Goal: Task Accomplishment & Management: Use online tool/utility

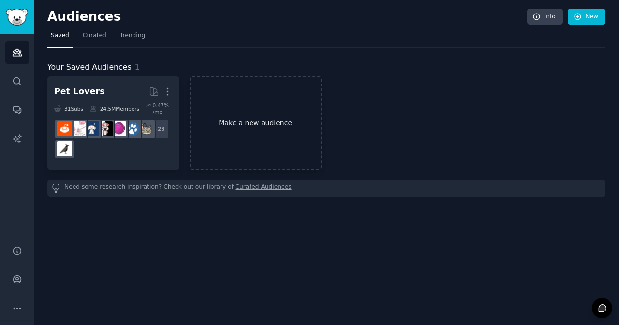
click at [238, 117] on link "Make a new audience" at bounding box center [256, 122] width 132 height 93
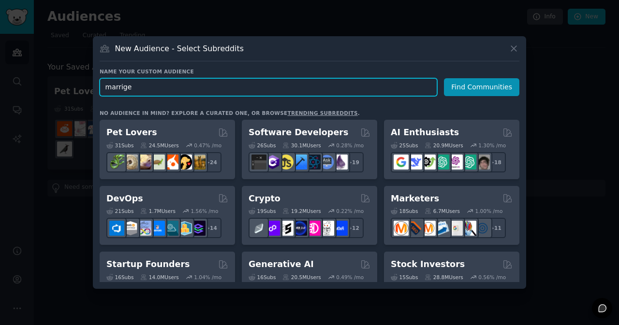
drag, startPoint x: 187, startPoint y: 88, endPoint x: 73, endPoint y: 89, distance: 113.2
click at [73, 89] on div "​ New Audience - Select Subreddits Name your custom audience Audience Name marr…" at bounding box center [309, 162] width 612 height 325
paste input "a"
type input "marriage"
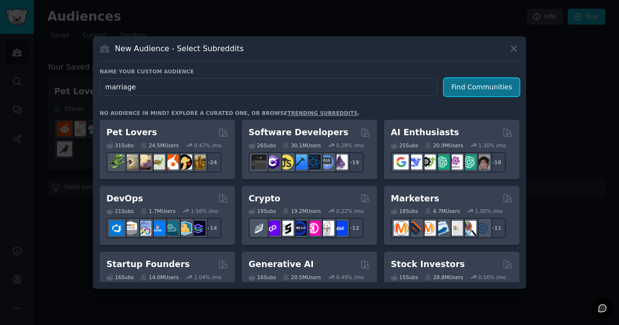
click at [459, 83] on button "Find Communities" at bounding box center [481, 87] width 75 height 18
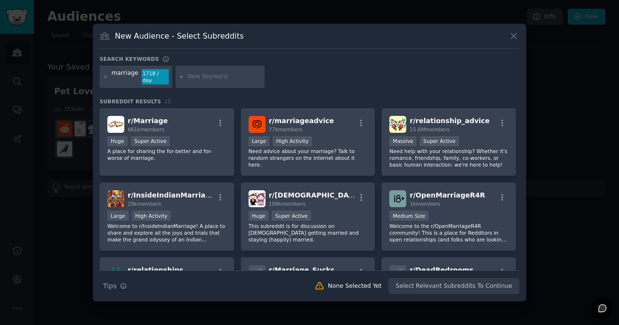
click at [196, 75] on input "text" at bounding box center [224, 77] width 73 height 9
type input "gift"
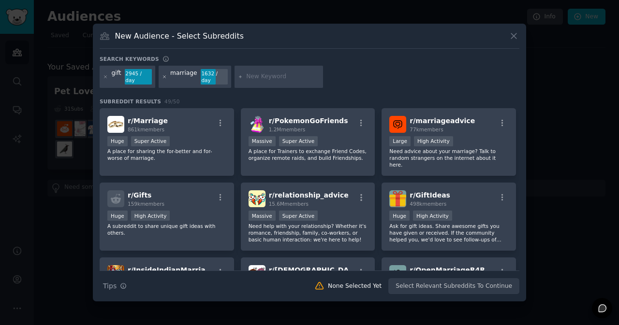
click at [163, 77] on icon at bounding box center [164, 76] width 5 height 5
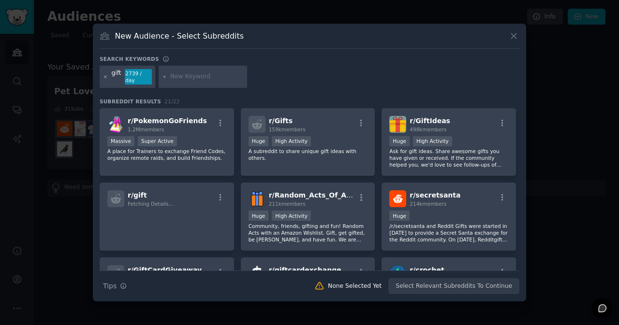
click at [105, 76] on icon at bounding box center [105, 76] width 2 height 2
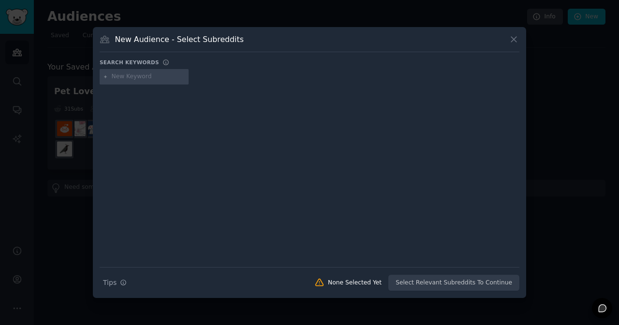
click at [152, 78] on input "text" at bounding box center [148, 77] width 73 height 9
type input "love"
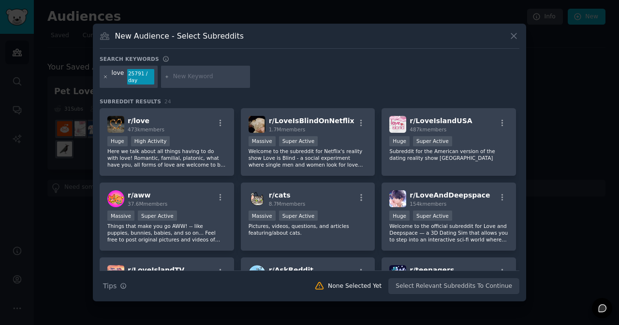
click at [107, 78] on icon at bounding box center [105, 76] width 5 height 5
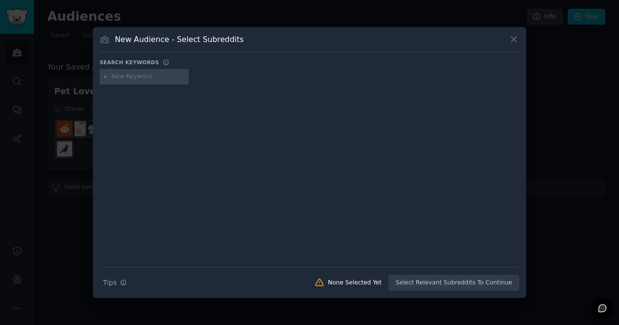
click at [132, 82] on div at bounding box center [144, 76] width 89 height 15
click at [145, 75] on input "text" at bounding box center [148, 77] width 73 height 9
type input "infant loss"
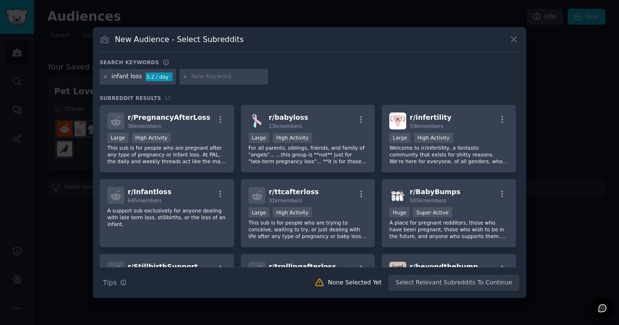
click at [107, 76] on icon at bounding box center [105, 76] width 5 height 5
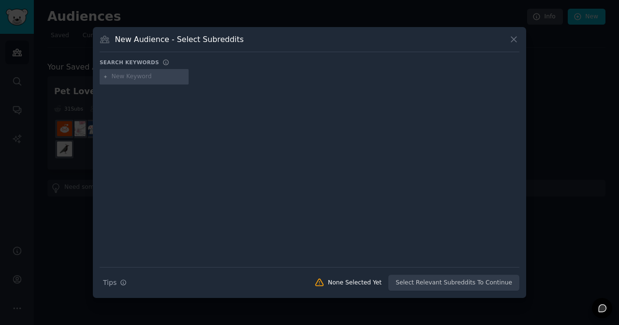
click at [508, 33] on div "New Audience - Select Subreddits Search keywords Search Tips Tips None Selected…" at bounding box center [309, 162] width 433 height 271
click at [513, 37] on icon at bounding box center [514, 39] width 10 height 10
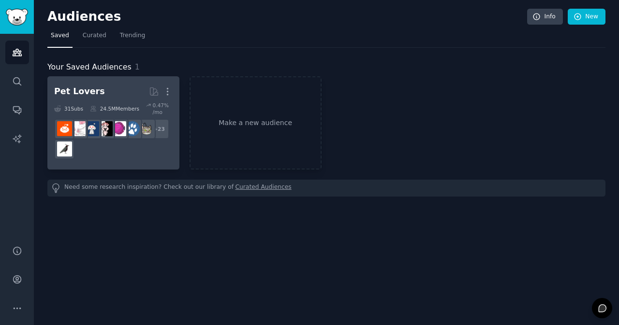
click at [136, 92] on h2 "Pet Lovers Curated by GummySearch More" at bounding box center [113, 91] width 118 height 17
